Goal: Task Accomplishment & Management: Complete application form

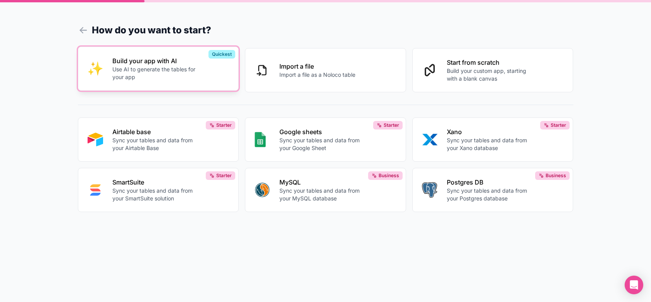
click at [199, 81] on div "Build your app with AI Use AI to generate the tables for your app" at bounding box center [170, 68] width 117 height 25
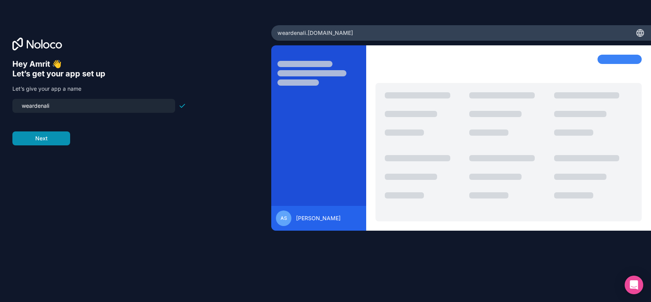
click at [60, 138] on button "Next" at bounding box center [41, 138] width 58 height 14
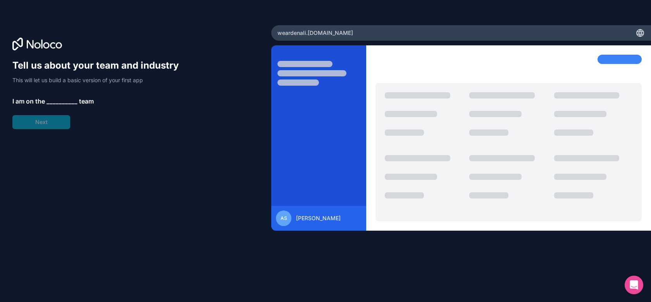
click at [57, 98] on span "__________" at bounding box center [61, 100] width 31 height 9
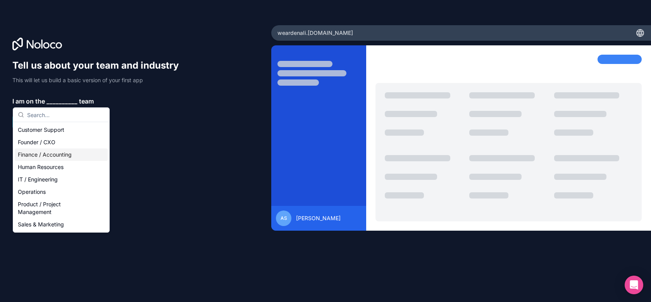
click at [45, 158] on div "Finance / Accounting" at bounding box center [61, 154] width 93 height 12
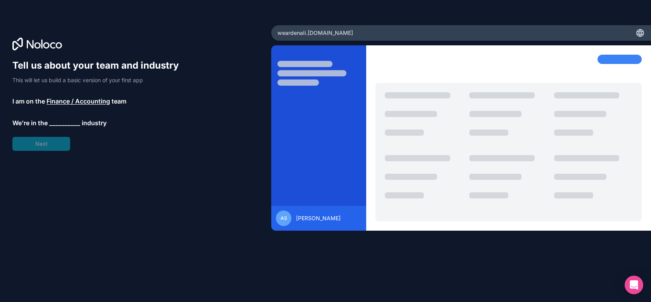
click at [59, 116] on div "Tell us about your team and industry This will let us build a basic version of …" at bounding box center [99, 104] width 174 height 91
click at [59, 120] on span "__________" at bounding box center [64, 122] width 31 height 9
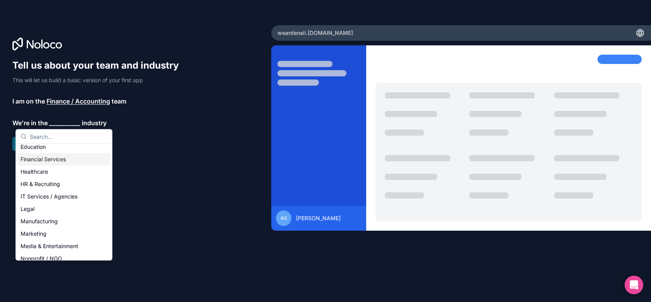
scroll to position [46, 0]
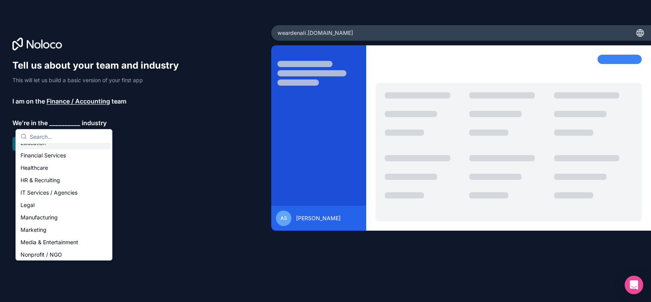
click at [69, 107] on div "Tell us about your team and industry This will let us build a basic version of …" at bounding box center [99, 104] width 174 height 91
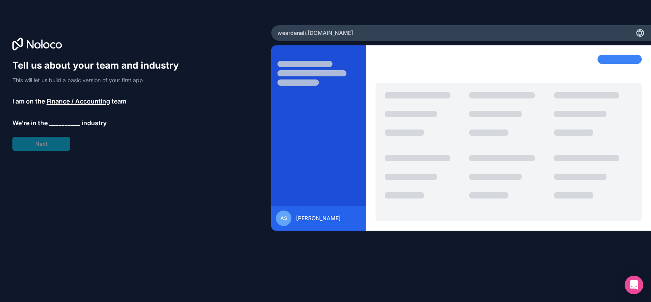
click at [69, 105] on span "Finance / Accounting" at bounding box center [78, 100] width 64 height 9
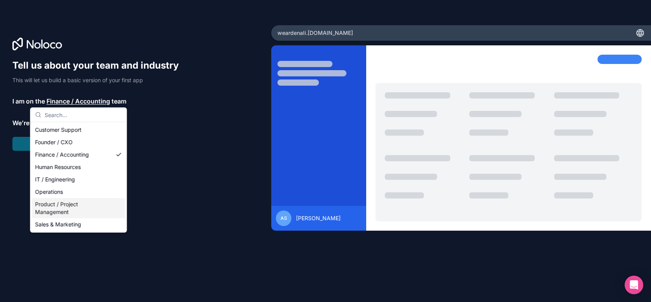
click at [66, 208] on div "Product / Project Management" at bounding box center [78, 208] width 93 height 20
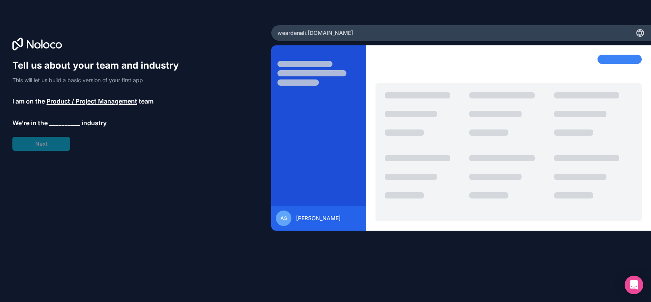
click at [58, 126] on span "__________" at bounding box center [64, 122] width 31 height 9
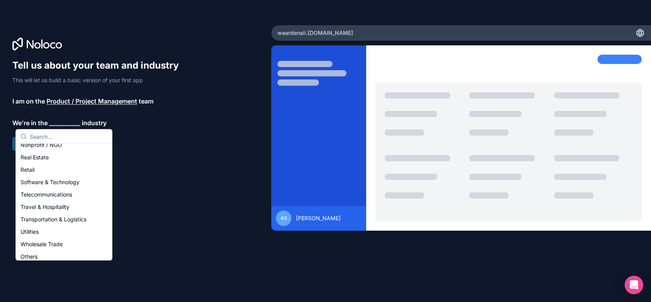
scroll to position [158, 0]
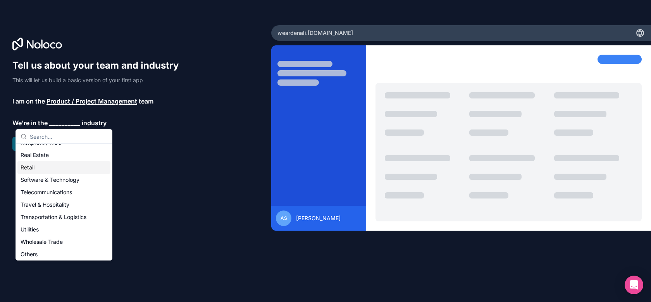
click at [58, 168] on div "Retail" at bounding box center [63, 167] width 93 height 12
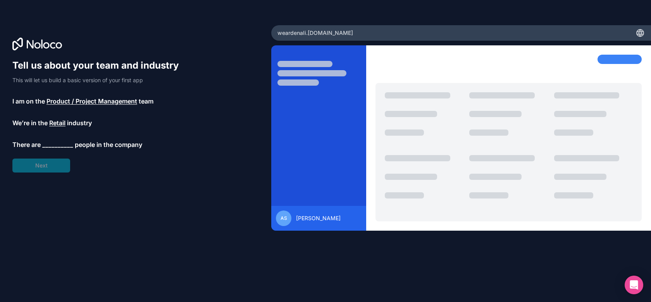
click at [54, 126] on span "Retail" at bounding box center [57, 122] width 16 height 9
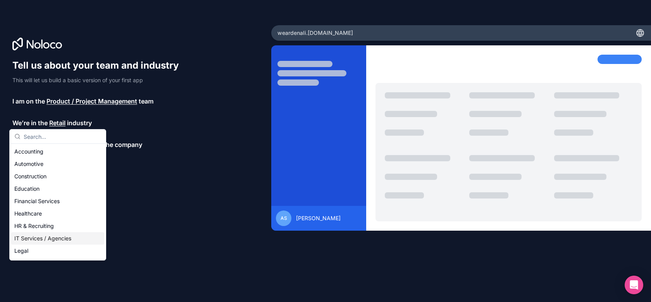
scroll to position [160, 0]
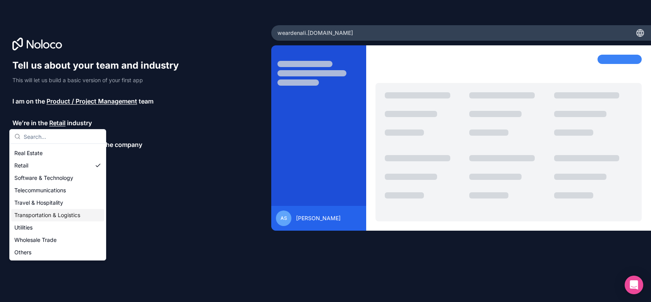
click at [131, 209] on div "Tell us about your team and industry This will let us build a basic version of …" at bounding box center [135, 161] width 246 height 205
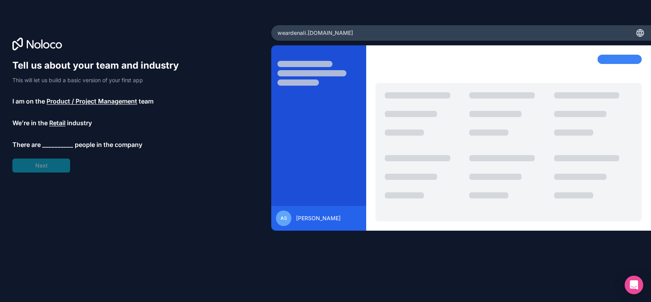
click at [47, 149] on div "Tell us about your team and industry This will let us build a basic version of …" at bounding box center [99, 115] width 174 height 113
click at [49, 143] on span "__________" at bounding box center [57, 144] width 31 height 9
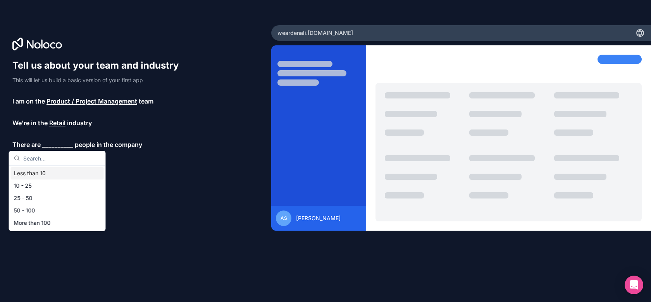
click at [45, 174] on div "Less than 10" at bounding box center [57, 173] width 93 height 12
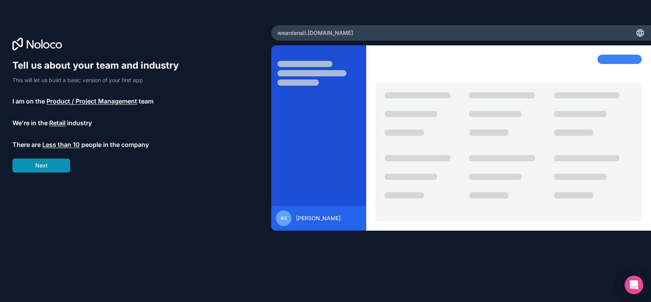
click at [46, 170] on button "Next" at bounding box center [41, 165] width 58 height 14
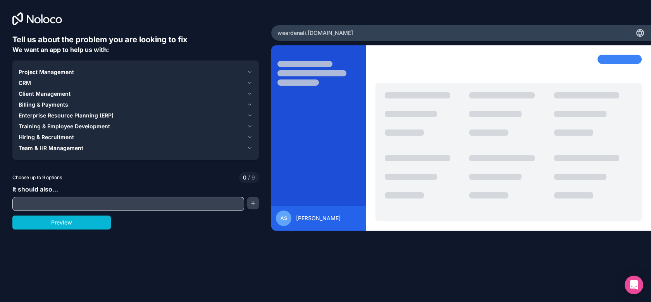
click at [57, 105] on span "Billing & Payments" at bounding box center [44, 105] width 50 height 8
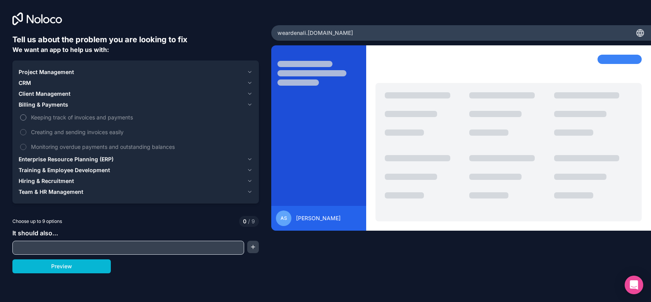
click at [53, 122] on label "Keeping track of invoices and payments" at bounding box center [136, 117] width 234 height 14
click at [26, 120] on button "Keeping track of invoices and payments" at bounding box center [23, 117] width 6 height 6
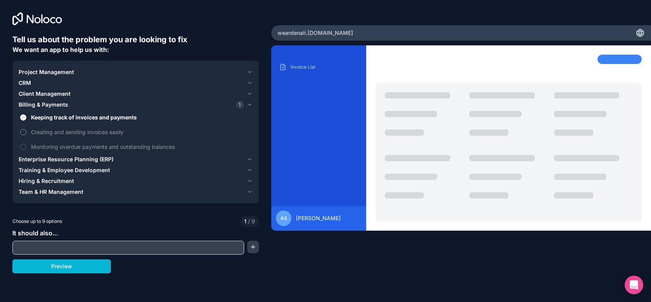
click at [53, 129] on span "Creating and sending invoices easily" at bounding box center [141, 132] width 220 height 8
click at [26, 129] on button "Creating and sending invoices easily" at bounding box center [23, 132] width 6 height 6
click at [56, 145] on span "Monitoring overdue payments and outstanding balances" at bounding box center [141, 147] width 220 height 8
click at [26, 145] on button "Monitoring overdue payments and outstanding balances" at bounding box center [23, 147] width 6 height 6
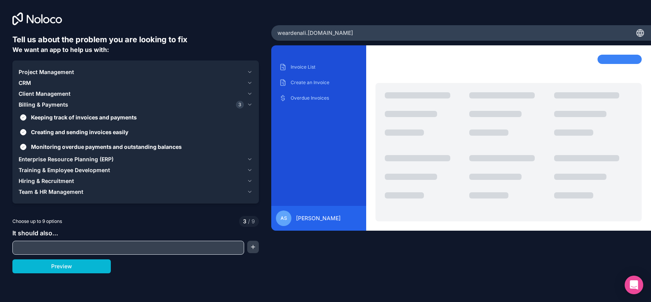
click at [68, 156] on span "Enterprise Resource Planning (ERP)" at bounding box center [66, 159] width 95 height 8
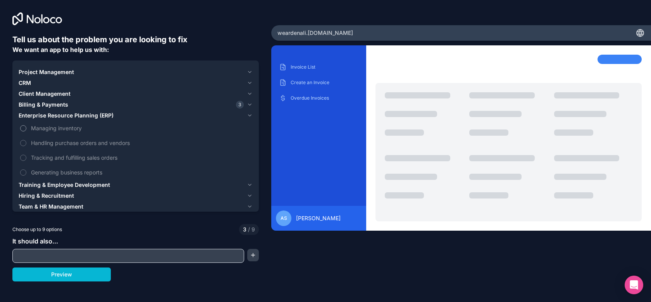
click at [66, 131] on span "Managing inventory" at bounding box center [141, 128] width 220 height 8
click at [26, 131] on button "Managing inventory" at bounding box center [23, 128] width 6 height 6
click at [62, 129] on span "Managing inventory" at bounding box center [141, 128] width 220 height 8
click at [26, 129] on button "Managing inventory" at bounding box center [23, 128] width 6 height 6
click at [62, 139] on span "Handling purchase orders and vendors" at bounding box center [141, 143] width 220 height 8
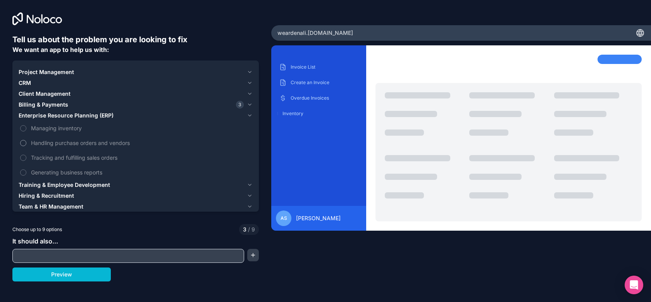
click at [26, 140] on button "Handling purchase orders and vendors" at bounding box center [23, 143] width 6 height 6
click at [64, 153] on span "Tracking and fulfilling sales orders" at bounding box center [141, 157] width 220 height 8
click at [26, 155] on button "Tracking and fulfilling sales orders" at bounding box center [23, 158] width 6 height 6
click at [62, 184] on span "Training & Employee Development" at bounding box center [64, 185] width 91 height 8
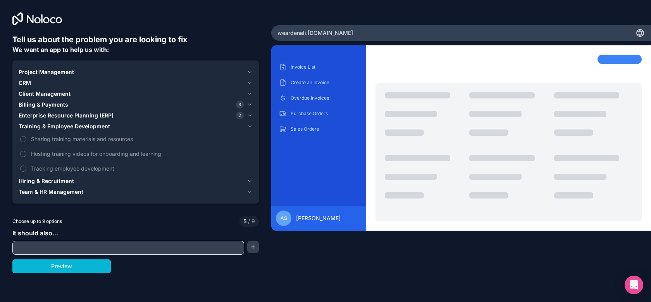
click at [58, 184] on span "Hiring & Recruitment" at bounding box center [46, 181] width 55 height 8
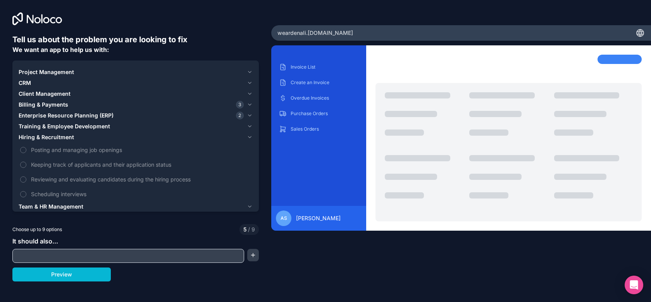
click at [56, 203] on span "Team & HR Management" at bounding box center [51, 207] width 65 height 8
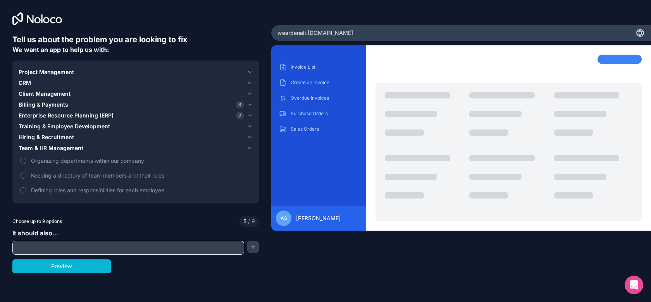
click at [74, 251] on input "text" at bounding box center [128, 247] width 228 height 11
click at [50, 65] on div "Project Management CRM Client Management Billing & Payments 3 Enterprise Resour…" at bounding box center [135, 131] width 246 height 143
click at [50, 70] on span "Project Management" at bounding box center [46, 72] width 55 height 8
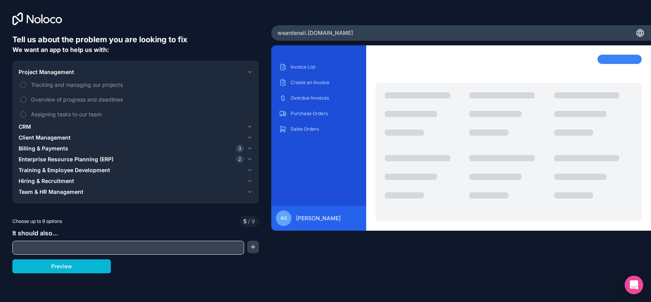
click at [50, 70] on span "Project Management" at bounding box center [46, 72] width 55 height 8
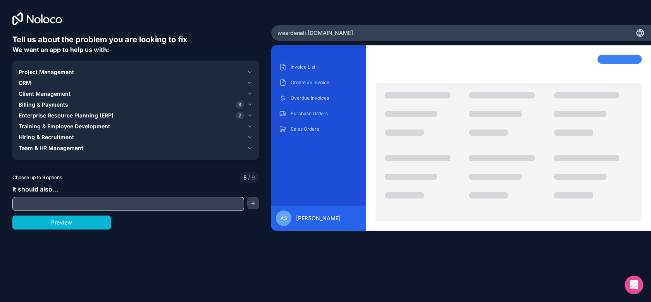
click at [79, 194] on div "It should also..." at bounding box center [135, 197] width 246 height 26
click at [152, 203] on input "text" at bounding box center [128, 203] width 228 height 11
type input "Track"
paste input "text"
click at [259, 199] on div "Tell us about the problem you are looking to fix We want an app to help us with…" at bounding box center [135, 125] width 271 height 251
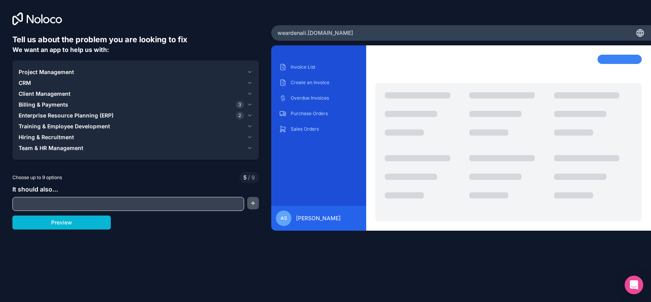
click at [256, 200] on button "button" at bounding box center [253, 203] width 12 height 12
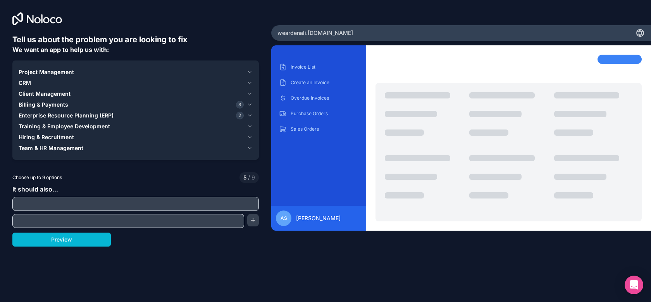
click at [234, 207] on input "text" at bounding box center [135, 203] width 242 height 11
click at [257, 221] on button "button" at bounding box center [253, 220] width 12 height 12
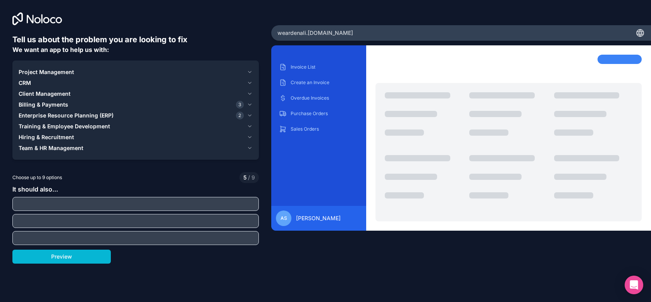
click at [229, 203] on input "text" at bounding box center [135, 203] width 242 height 11
click at [192, 116] on div "Enterprise Resource Planning (ERP) 2" at bounding box center [131, 116] width 225 height 8
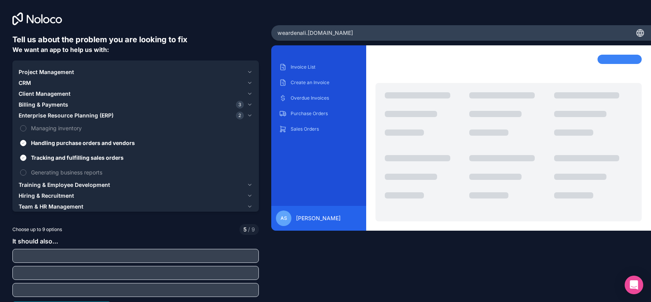
click at [131, 253] on input "text" at bounding box center [135, 255] width 242 height 11
paste input "Captures the relationship between POs and multiple items per PO"
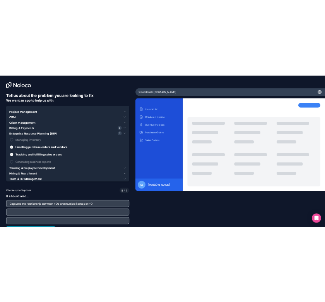
scroll to position [13, 0]
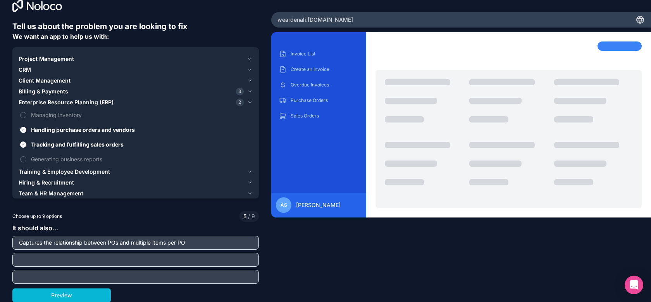
type input "Captures the relationship between POs and multiple items per PO"
click at [131, 250] on div "It should also... Captures the relationship between POs and multiple items per …" at bounding box center [135, 253] width 246 height 60
click at [131, 259] on input "text" at bounding box center [135, 259] width 242 height 11
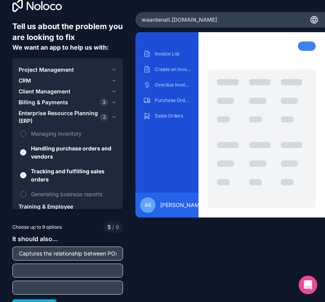
paste input "- Tracks shipping via forwarders, including Airway Bills (AWB) and the issuance…"
type input "- Tracks shipping via forwarders, including Airway Bills (AWB) and the issuance…"
click at [78, 284] on input "text" at bounding box center [67, 287] width 107 height 11
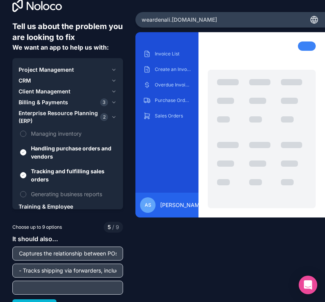
paste input "- Incorporates a tracking tab for estimating arrivals in Indonesia (using ETA f…"
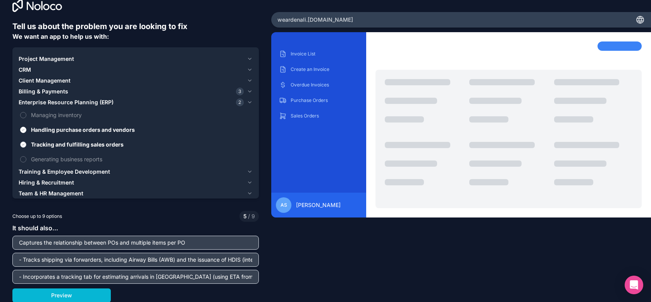
click at [64, 143] on span "Tracking and fulfilling sales orders" at bounding box center [141, 144] width 220 height 8
click at [26, 143] on button "Tracking and fulfilling sales orders" at bounding box center [23, 144] width 6 height 6
click at [95, 144] on span "Tracking and fulfilling sales orders" at bounding box center [141, 144] width 220 height 8
click at [26, 144] on button "Tracking and fulfilling sales orders" at bounding box center [23, 144] width 6 height 6
click at [101, 142] on span "Tracking and fulfilling sales orders" at bounding box center [141, 144] width 220 height 8
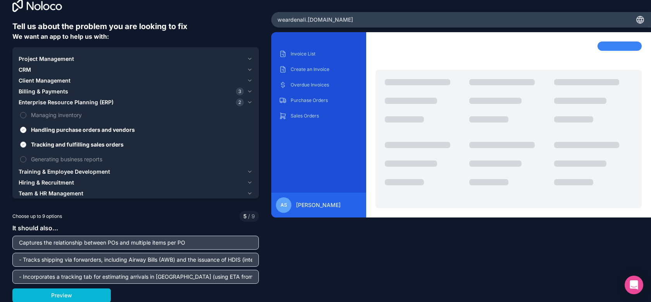
click at [26, 142] on button "Tracking and fulfilling sales orders" at bounding box center [23, 144] width 6 height 6
click at [151, 259] on input "- Tracks shipping via forwarders, including Airway Bills (AWB) and the issuance…" at bounding box center [135, 259] width 242 height 11
click at [176, 279] on input "- Incorporates a tracking tab for estimating arrivals in Indonesia (using ETA f…" at bounding box center [135, 276] width 242 height 11
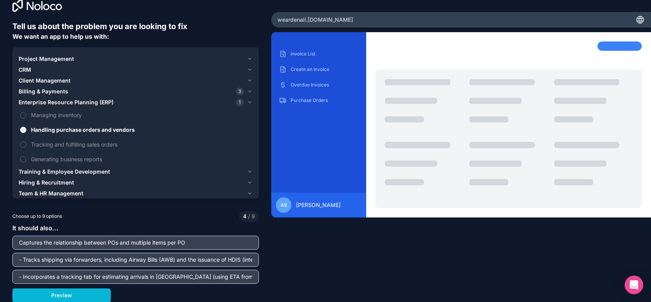
click at [182, 277] on input "- Incorporates a tracking tab for estimating arrivals in Indonesia (using ETA f…" at bounding box center [135, 276] width 242 height 11
paste input "Manages multiple payment methods/splits, with payments in RMB, remittance via t…"
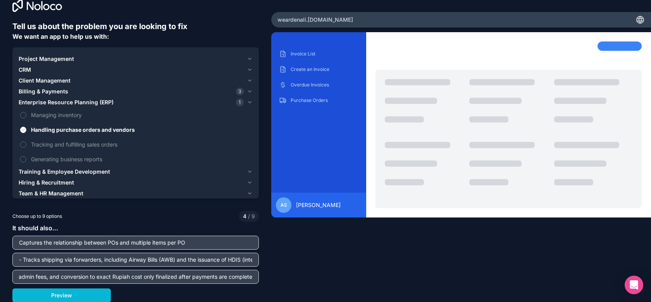
type input "- Manages multiple payment methods/splits, with payments in RMB, remittance via…"
click at [60, 291] on button "Preview" at bounding box center [61, 295] width 98 height 14
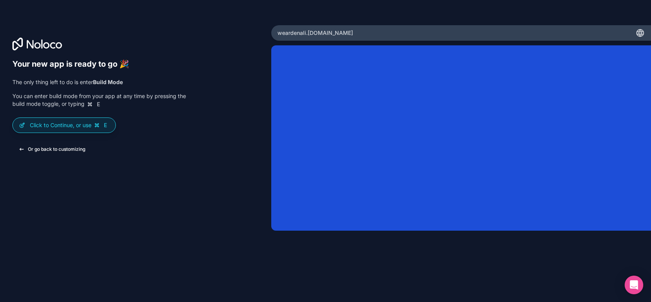
click at [57, 147] on button "Or go back to customizing" at bounding box center [51, 149] width 79 height 14
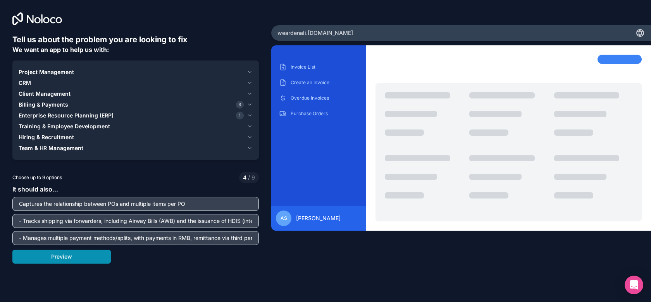
click at [93, 253] on button "Preview" at bounding box center [61, 256] width 98 height 14
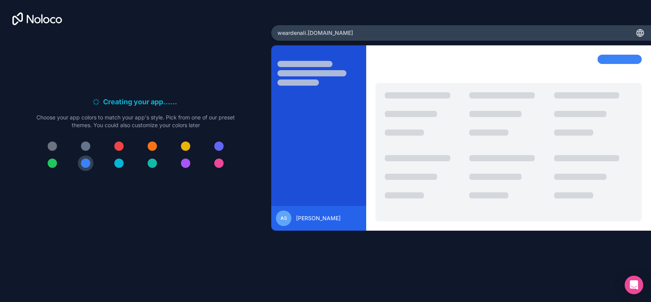
click at [115, 164] on div at bounding box center [118, 162] width 9 height 9
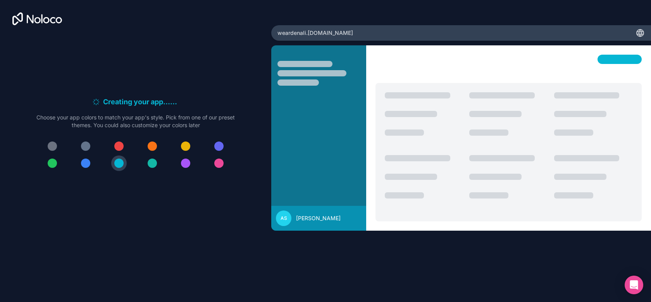
click at [152, 167] on div at bounding box center [152, 162] width 9 height 9
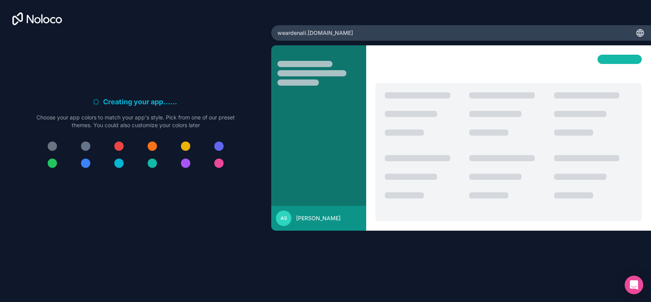
click at [156, 159] on button at bounding box center [151, 162] width 15 height 15
click at [182, 164] on div at bounding box center [185, 162] width 9 height 9
